Goal: Information Seeking & Learning: Learn about a topic

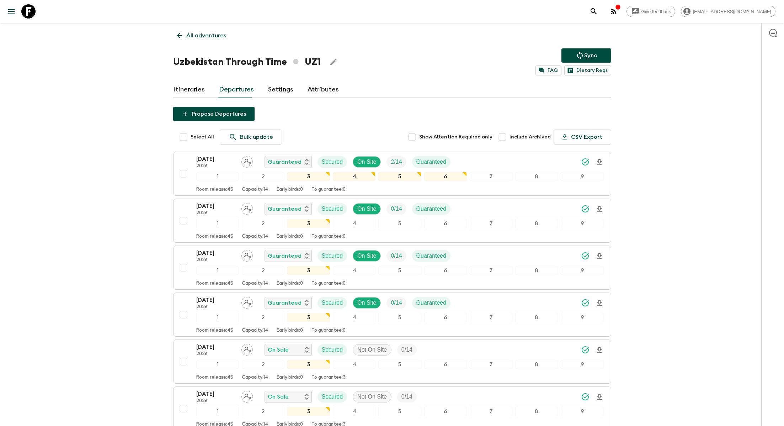
click at [210, 32] on p "All adventures" at bounding box center [206, 35] width 40 height 9
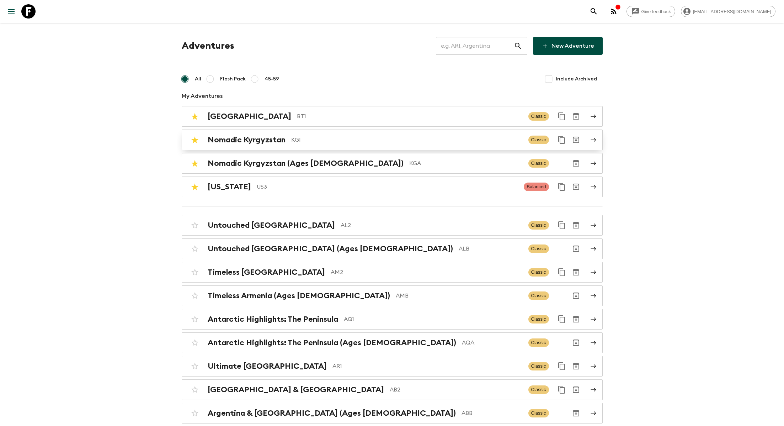
click at [299, 140] on p "KG1" at bounding box center [406, 139] width 231 height 9
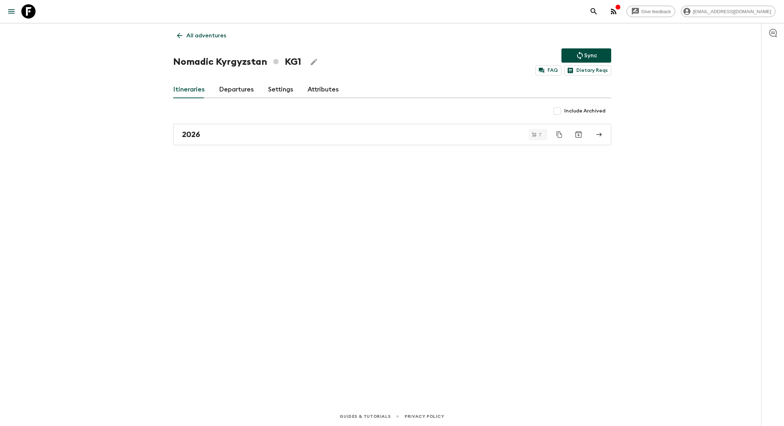
click at [232, 83] on link "Departures" at bounding box center [236, 89] width 35 height 17
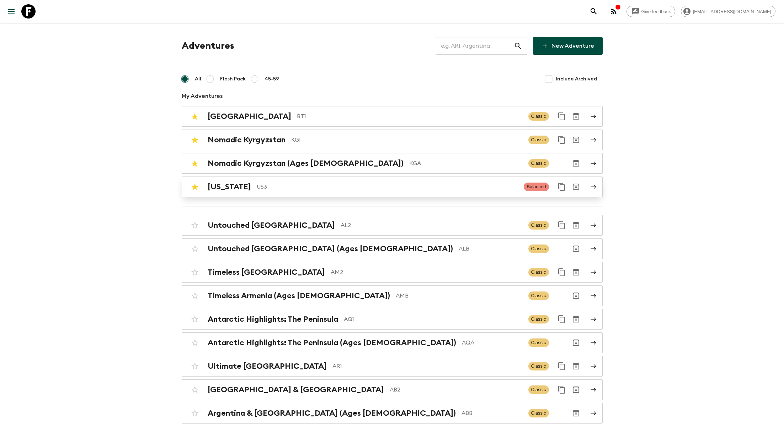
click at [294, 185] on p "US3" at bounding box center [388, 186] width 262 height 9
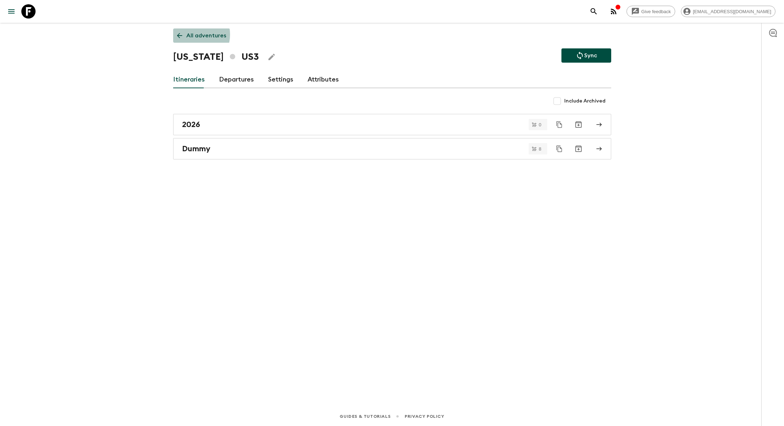
click at [191, 34] on p "All adventures" at bounding box center [206, 35] width 40 height 9
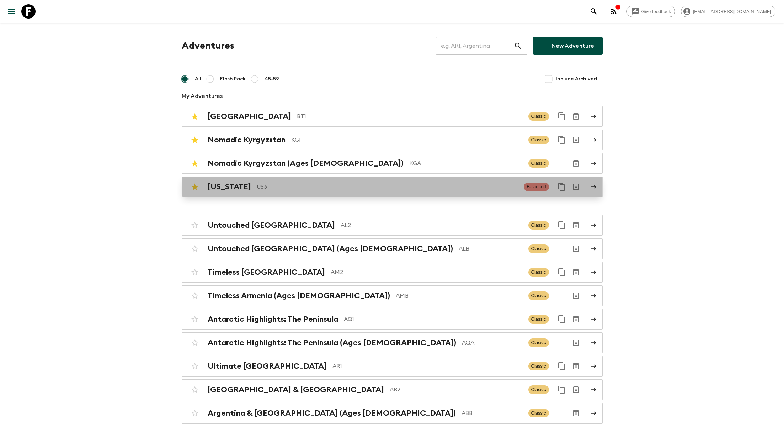
click at [263, 182] on p "US3" at bounding box center [388, 186] width 262 height 9
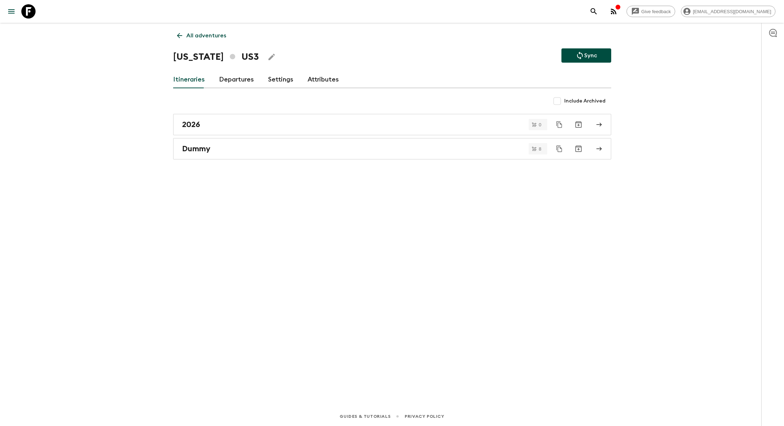
click at [237, 78] on link "Departures" at bounding box center [236, 79] width 35 height 17
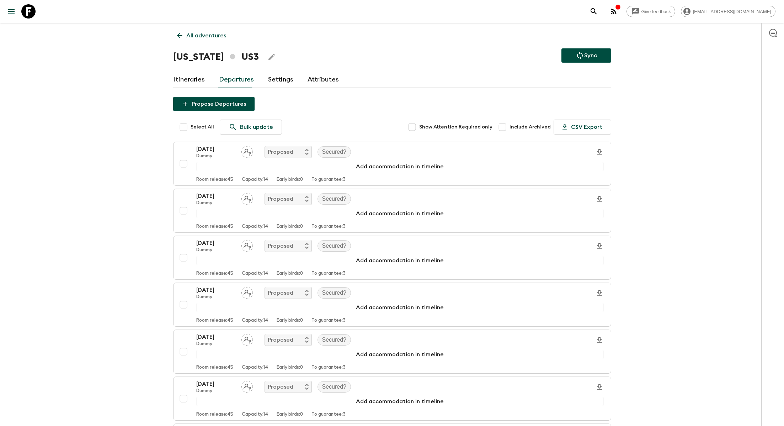
click at [194, 75] on link "Itineraries" at bounding box center [189, 79] width 32 height 17
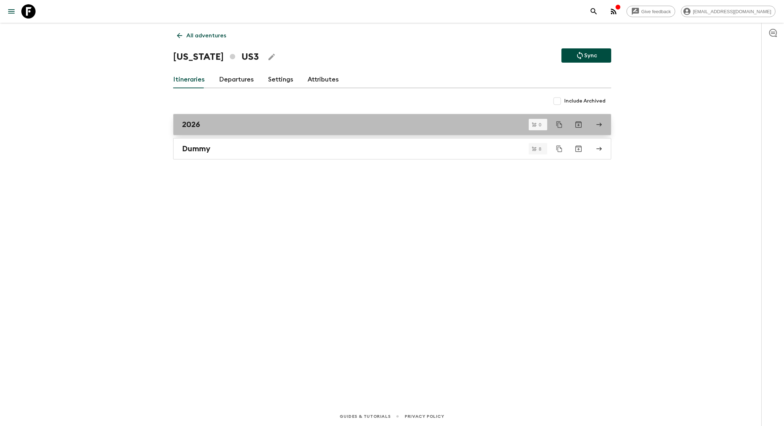
click at [237, 122] on div "2026" at bounding box center [385, 124] width 407 height 9
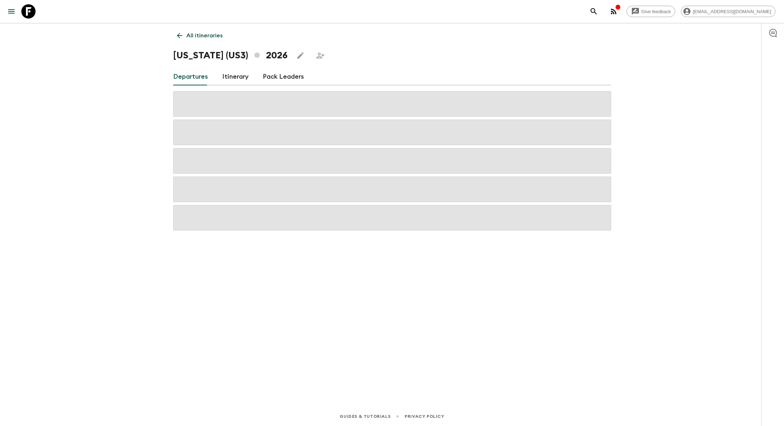
click at [239, 74] on link "Itinerary" at bounding box center [235, 76] width 26 height 17
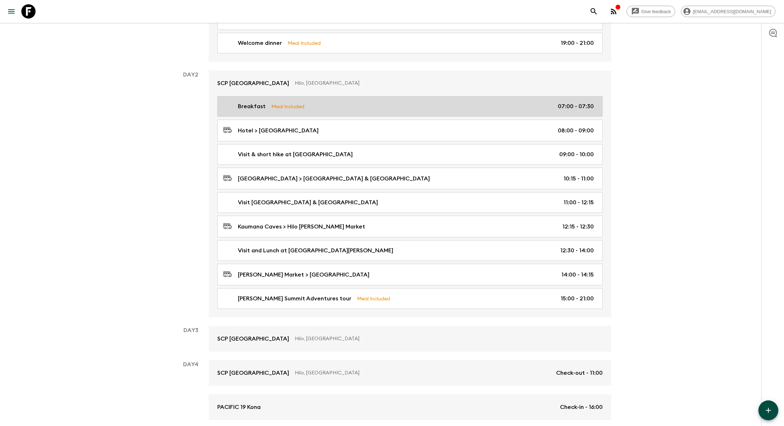
scroll to position [126, 0]
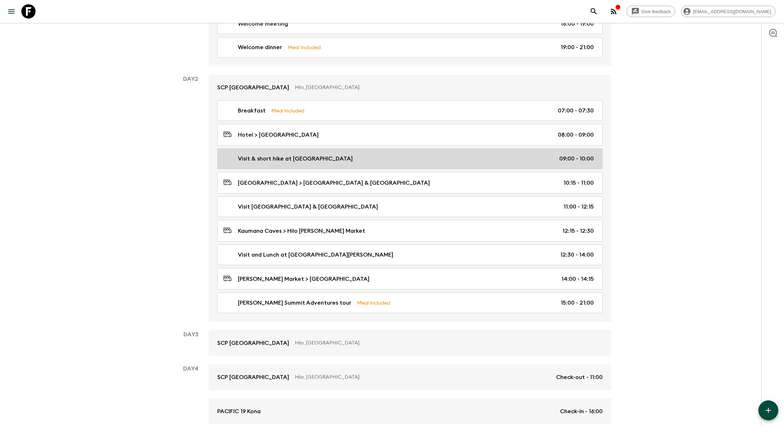
click at [304, 156] on p "Visit & short hike at Akaka Falls" at bounding box center [295, 158] width 115 height 9
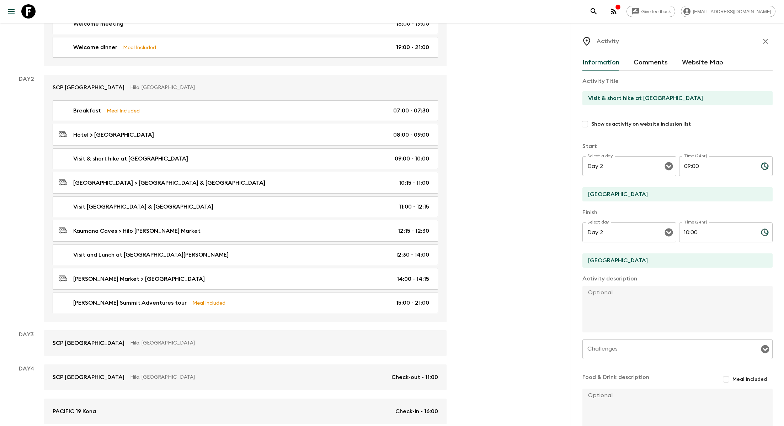
click at [767, 44] on icon "button" at bounding box center [765, 41] width 9 height 9
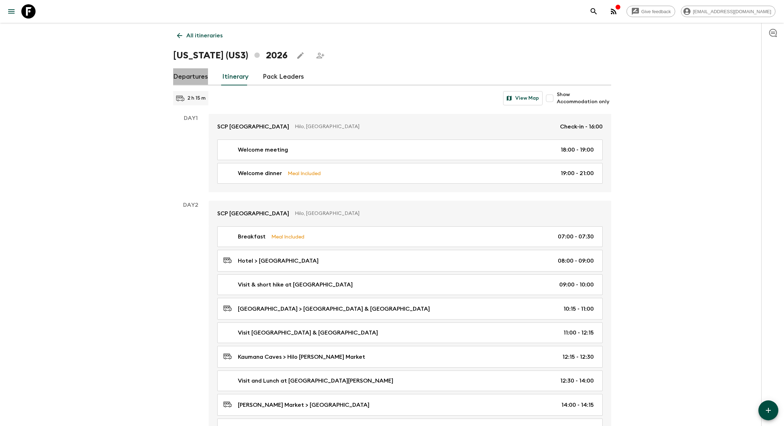
click at [194, 73] on link "Departures" at bounding box center [190, 76] width 35 height 17
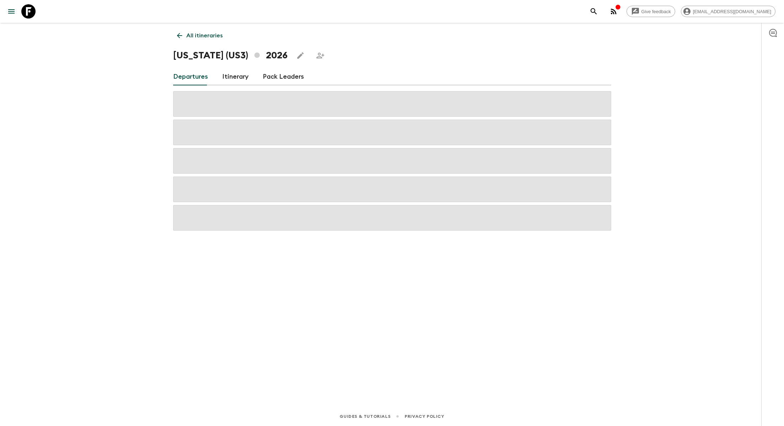
click at [194, 29] on link "All itineraries" at bounding box center [199, 35] width 53 height 14
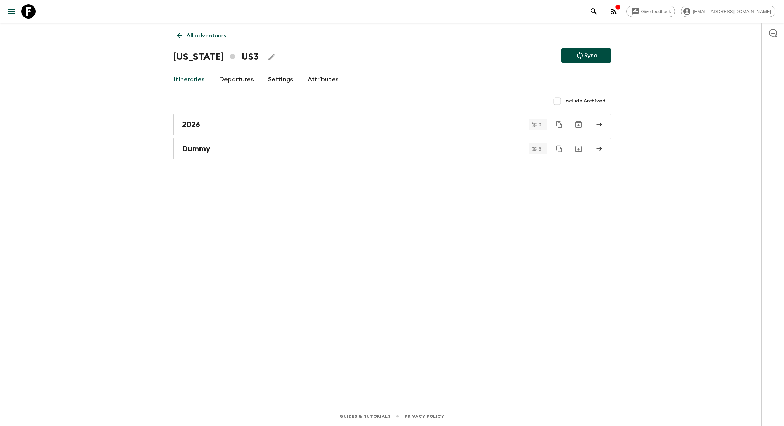
click at [188, 36] on p "All adventures" at bounding box center [206, 35] width 40 height 9
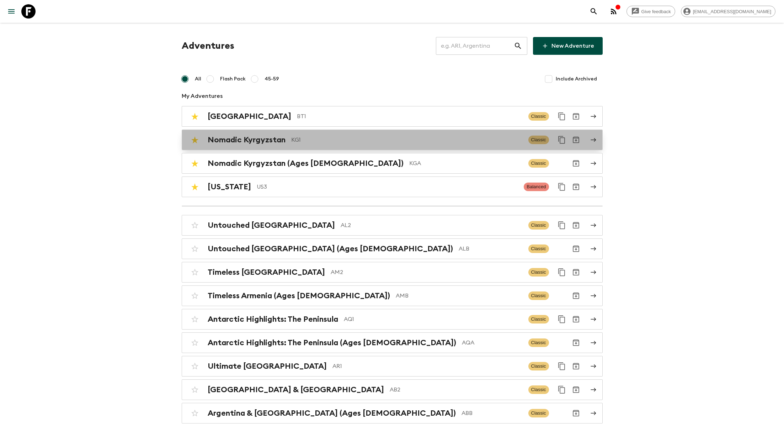
click at [307, 143] on p "KG1" at bounding box center [406, 139] width 231 height 9
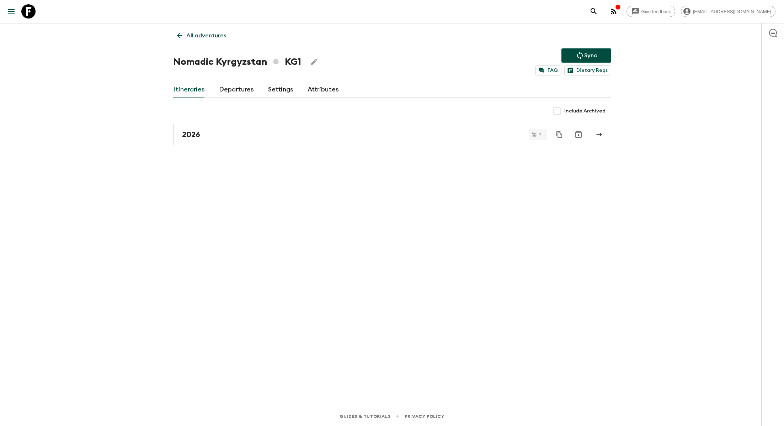
click at [232, 88] on link "Departures" at bounding box center [236, 89] width 35 height 17
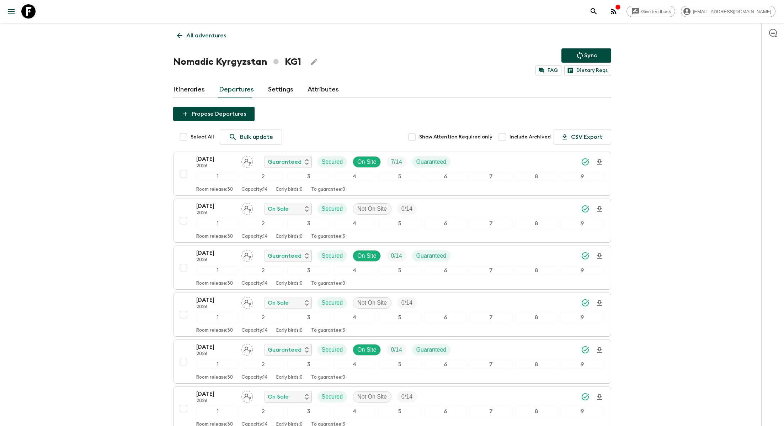
click at [193, 36] on p "All adventures" at bounding box center [206, 35] width 40 height 9
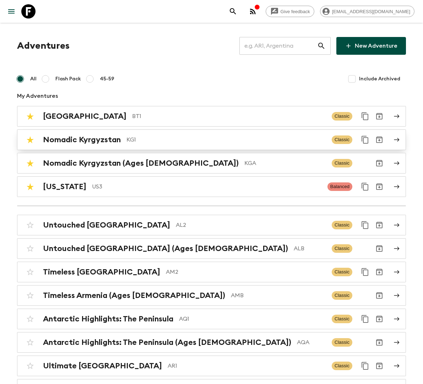
click at [268, 135] on p "KG1" at bounding box center [227, 139] width 200 height 9
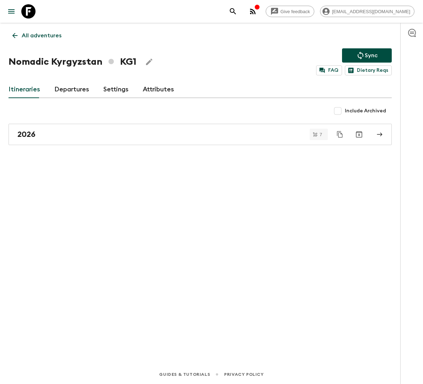
click at [76, 90] on link "Departures" at bounding box center [71, 89] width 35 height 17
